Goal: Information Seeking & Learning: Learn about a topic

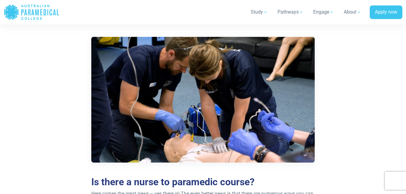
scroll to position [156, 0]
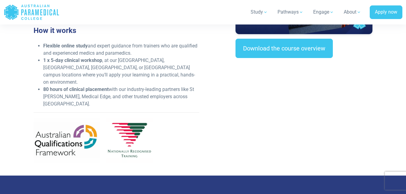
scroll to position [228, 0]
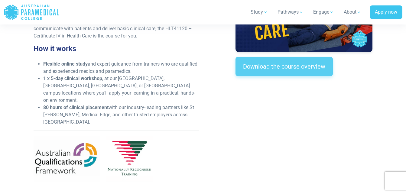
click at [283, 74] on link "Download the course overview" at bounding box center [283, 66] width 97 height 19
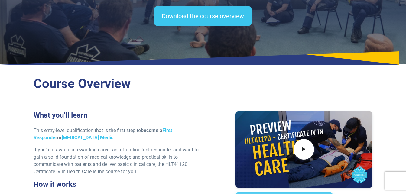
scroll to position [62, 0]
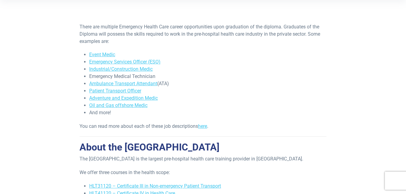
scroll to position [147, 0]
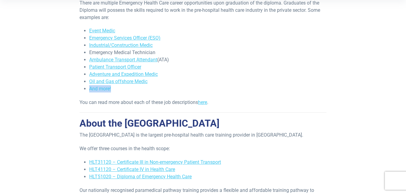
drag, startPoint x: 394, startPoint y: 86, endPoint x: 409, endPoint y: 79, distance: 16.7
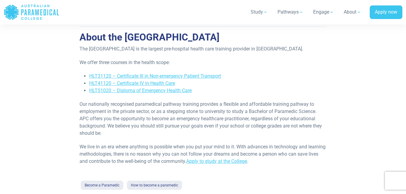
scroll to position [256, 0]
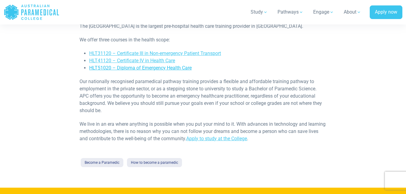
click at [173, 67] on link "HLT51020 – Diploma of Emergency Health Care" at bounding box center [140, 68] width 102 height 6
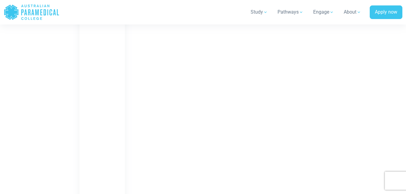
scroll to position [450, 0]
